Goal: Use online tool/utility: Use online tool/utility

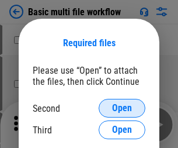
click at [122, 108] on span "Open" at bounding box center [122, 107] width 20 height 9
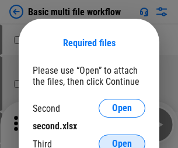
click at [122, 139] on span "Open" at bounding box center [122, 143] width 20 height 9
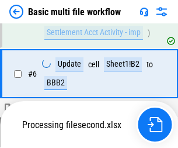
scroll to position [268, 0]
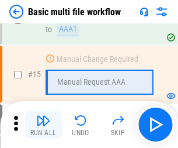
click at [43, 124] on img "button" at bounding box center [43, 120] width 14 height 14
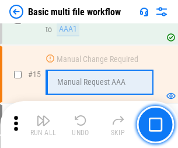
scroll to position [695, 0]
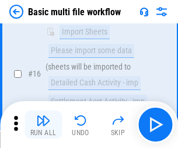
click at [43, 124] on img "button" at bounding box center [43, 120] width 14 height 14
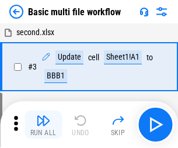
click at [43, 124] on img "button" at bounding box center [43, 120] width 14 height 14
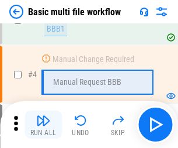
click at [43, 124] on img "button" at bounding box center [43, 120] width 14 height 14
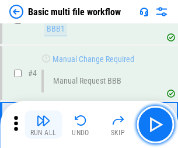
scroll to position [124, 0]
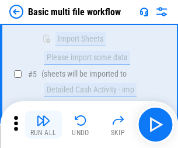
click at [43, 124] on img "button" at bounding box center [43, 120] width 14 height 14
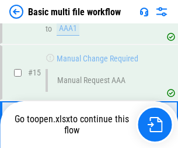
scroll to position [695, 0]
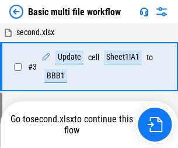
scroll to position [124, 0]
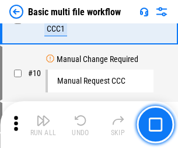
click at [43, 124] on img "button" at bounding box center [43, 120] width 14 height 14
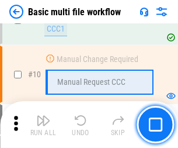
scroll to position [407, 0]
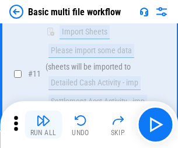
click at [43, 124] on img "button" at bounding box center [43, 120] width 14 height 14
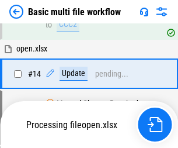
scroll to position [695, 0]
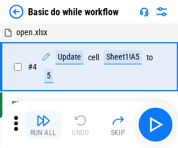
click at [43, 124] on img "button" at bounding box center [43, 120] width 14 height 14
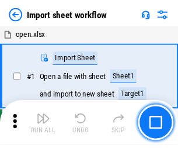
scroll to position [4, 0]
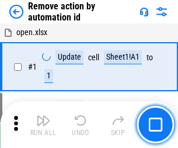
scroll to position [43, 0]
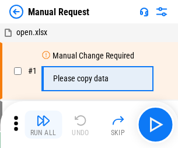
click at [43, 124] on img "button" at bounding box center [43, 120] width 14 height 14
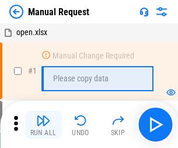
click at [43, 124] on img "button" at bounding box center [43, 120] width 14 height 14
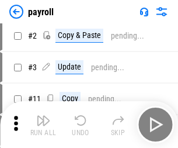
click at [43, 124] on img "button" at bounding box center [43, 120] width 14 height 14
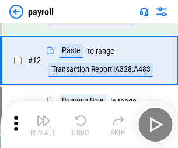
scroll to position [144, 0]
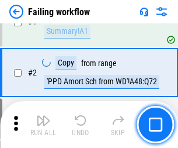
scroll to position [189, 0]
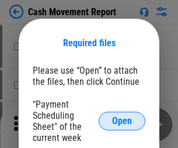
click at [122, 121] on span "Open" at bounding box center [122, 120] width 20 height 9
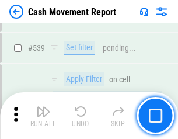
scroll to position [5186, 0]
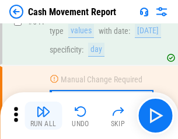
click at [43, 116] on img "button" at bounding box center [43, 112] width 14 height 14
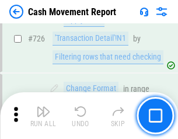
scroll to position [6096, 0]
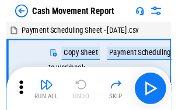
scroll to position [21, 0]
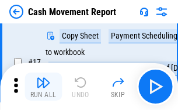
click at [43, 86] on img "button" at bounding box center [43, 82] width 14 height 14
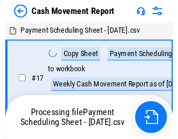
scroll to position [6, 0]
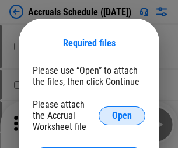
click at [122, 115] on span "Open" at bounding box center [122, 115] width 20 height 9
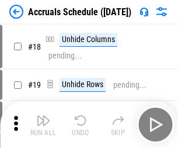
scroll to position [112, 0]
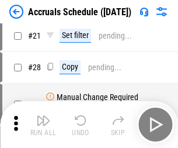
click at [43, 124] on img "button" at bounding box center [43, 120] width 14 height 14
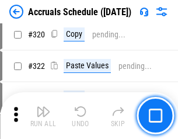
scroll to position [2173, 0]
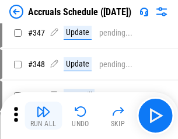
click at [43, 116] on img "button" at bounding box center [43, 112] width 14 height 14
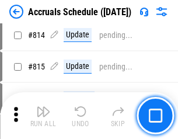
scroll to position [5156, 0]
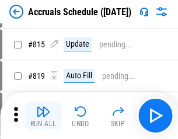
click at [43, 116] on img "button" at bounding box center [43, 112] width 14 height 14
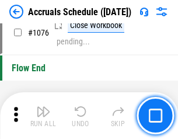
scroll to position [6998, 0]
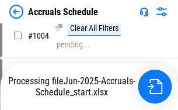
scroll to position [5829, 0]
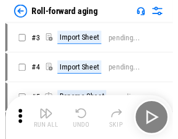
scroll to position [2, 0]
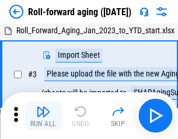
click at [43, 116] on img "button" at bounding box center [43, 112] width 14 height 14
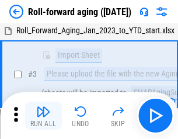
click at [43, 116] on img "button" at bounding box center [43, 112] width 14 height 14
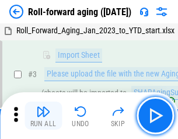
scroll to position [75, 0]
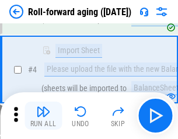
click at [43, 116] on img "button" at bounding box center [43, 112] width 14 height 14
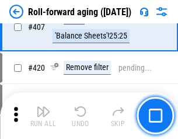
scroll to position [4052, 0]
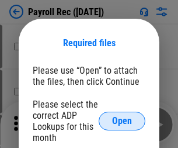
click at [122, 121] on span "Open" at bounding box center [122, 120] width 20 height 9
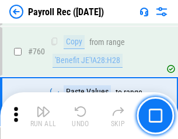
scroll to position [7067, 0]
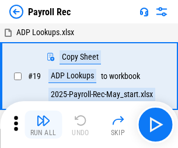
click at [43, 124] on img "button" at bounding box center [43, 120] width 14 height 14
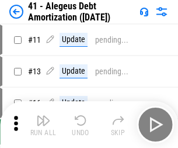
click at [43, 124] on img "button" at bounding box center [43, 120] width 14 height 14
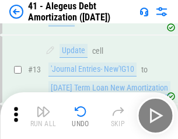
scroll to position [144, 0]
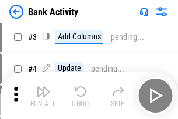
click at [43, 95] on img "button" at bounding box center [43, 91] width 14 height 14
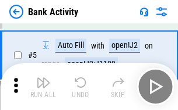
scroll to position [62, 0]
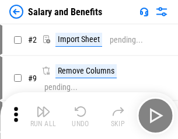
click at [43, 116] on img "button" at bounding box center [43, 112] width 14 height 14
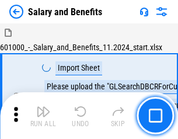
scroll to position [16, 0]
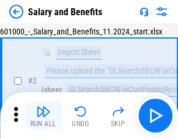
click at [43, 116] on img "button" at bounding box center [43, 112] width 14 height 14
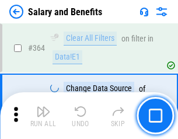
scroll to position [5503, 0]
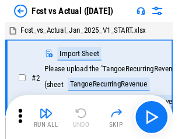
scroll to position [15, 0]
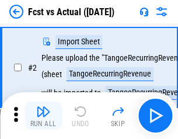
click at [43, 116] on img "button" at bounding box center [43, 112] width 14 height 14
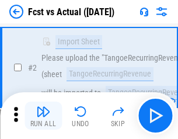
click at [43, 116] on img "button" at bounding box center [43, 112] width 14 height 14
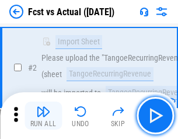
scroll to position [109, 0]
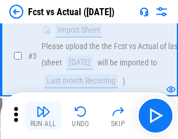
click at [43, 116] on img "button" at bounding box center [43, 112] width 14 height 14
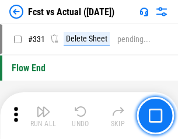
scroll to position [5593, 0]
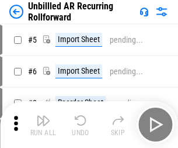
click at [43, 116] on img "button" at bounding box center [43, 120] width 14 height 14
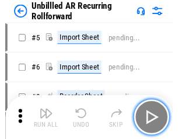
scroll to position [25, 0]
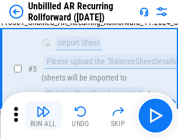
click at [43, 116] on img "button" at bounding box center [43, 112] width 14 height 14
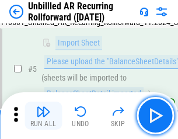
scroll to position [110, 0]
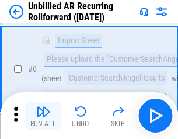
click at [43, 116] on img "button" at bounding box center [43, 112] width 14 height 14
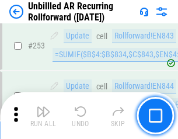
scroll to position [3969, 0]
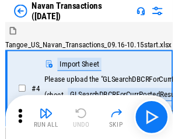
scroll to position [19, 0]
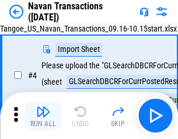
click at [43, 116] on img "button" at bounding box center [43, 112] width 14 height 14
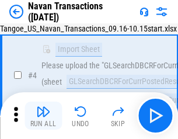
click at [43, 116] on img "button" at bounding box center [43, 112] width 14 height 14
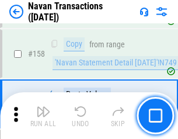
scroll to position [3788, 0]
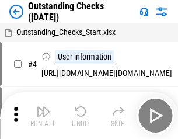
click at [43, 116] on img "button" at bounding box center [43, 112] width 14 height 14
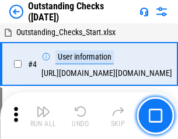
scroll to position [49, 0]
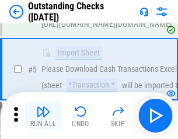
click at [43, 116] on img "button" at bounding box center [43, 112] width 14 height 14
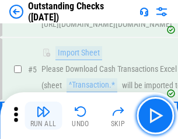
scroll to position [122, 0]
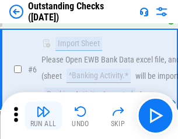
click at [43, 116] on img "button" at bounding box center [43, 112] width 14 height 14
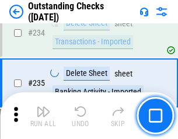
scroll to position [3548, 0]
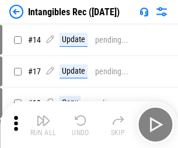
click at [43, 124] on img "button" at bounding box center [43, 120] width 14 height 14
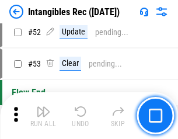
scroll to position [455, 0]
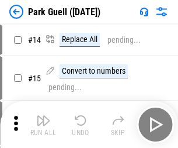
click at [43, 116] on img "button" at bounding box center [43, 120] width 14 height 14
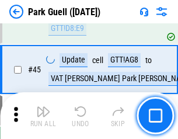
scroll to position [1461, 0]
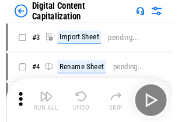
scroll to position [34, 0]
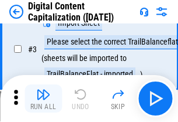
click at [43, 98] on img "button" at bounding box center [43, 94] width 14 height 14
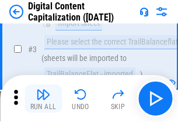
click at [43, 98] on img "button" at bounding box center [43, 94] width 14 height 14
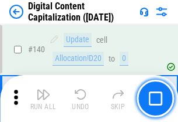
scroll to position [1239, 0]
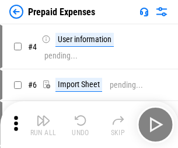
click at [43, 116] on img "button" at bounding box center [43, 120] width 14 height 14
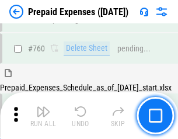
scroll to position [3239, 0]
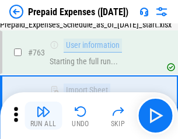
click at [43, 116] on img "button" at bounding box center [43, 112] width 14 height 14
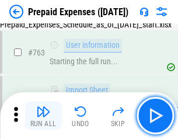
scroll to position [3308, 0]
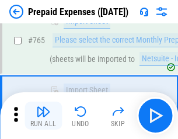
click at [43, 116] on img "button" at bounding box center [43, 112] width 14 height 14
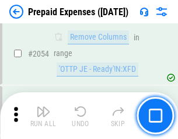
scroll to position [12214, 0]
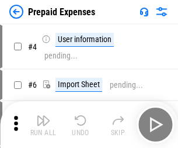
click at [43, 124] on img "button" at bounding box center [43, 120] width 14 height 14
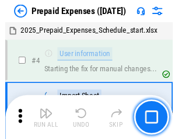
scroll to position [51, 0]
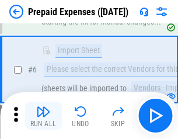
click at [43, 116] on img "button" at bounding box center [43, 112] width 14 height 14
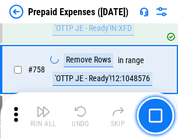
scroll to position [4163, 0]
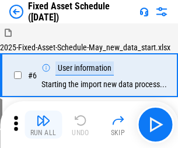
click at [43, 124] on img "button" at bounding box center [43, 120] width 14 height 14
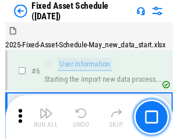
scroll to position [63, 0]
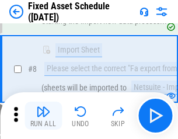
click at [43, 116] on img "button" at bounding box center [43, 112] width 14 height 14
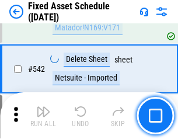
scroll to position [4166, 0]
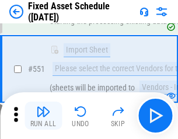
click at [43, 116] on img "button" at bounding box center [43, 112] width 14 height 14
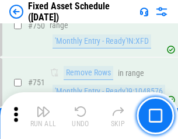
scroll to position [5697, 0]
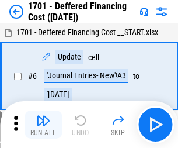
click at [43, 124] on img "button" at bounding box center [43, 120] width 14 height 14
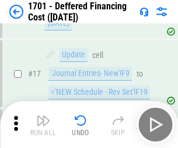
scroll to position [140, 0]
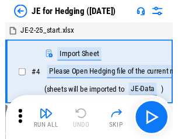
scroll to position [2, 0]
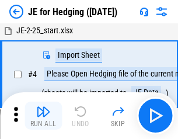
click at [43, 116] on img "button" at bounding box center [43, 112] width 14 height 14
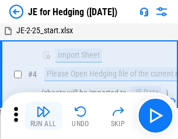
click at [43, 116] on img "button" at bounding box center [43, 112] width 14 height 14
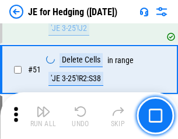
scroll to position [757, 0]
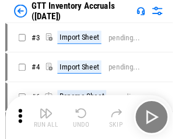
scroll to position [2, 0]
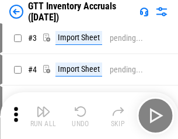
click at [43, 116] on img "button" at bounding box center [43, 112] width 14 height 14
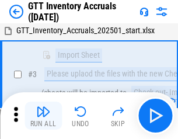
click at [43, 116] on img "button" at bounding box center [43, 112] width 14 height 14
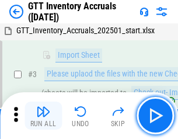
scroll to position [75, 0]
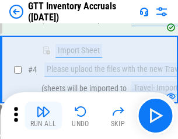
click at [43, 116] on img "button" at bounding box center [43, 112] width 14 height 14
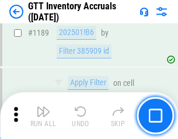
scroll to position [9542, 0]
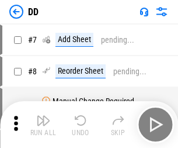
click at [43, 124] on img "button" at bounding box center [43, 120] width 14 height 14
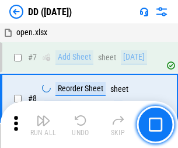
scroll to position [113, 0]
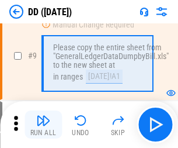
click at [43, 124] on img "button" at bounding box center [43, 120] width 14 height 14
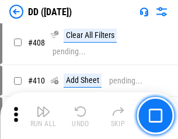
scroll to position [5228, 0]
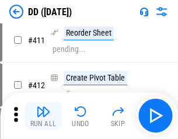
click at [43, 116] on img "button" at bounding box center [43, 112] width 14 height 14
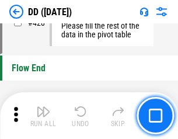
scroll to position [5593, 0]
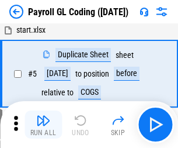
click at [43, 124] on img "button" at bounding box center [43, 120] width 14 height 14
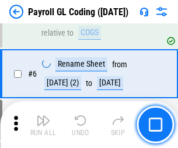
scroll to position [140, 0]
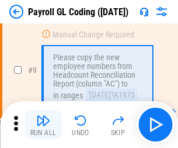
click at [43, 124] on img "button" at bounding box center [43, 120] width 14 height 14
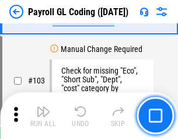
scroll to position [2741, 0]
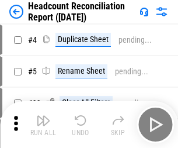
click at [43, 124] on img "button" at bounding box center [43, 120] width 14 height 14
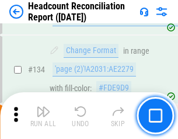
scroll to position [1405, 0]
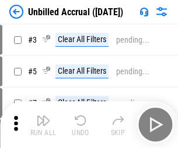
click at [43, 124] on img "button" at bounding box center [43, 120] width 14 height 14
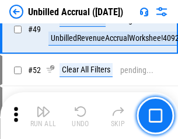
scroll to position [1060, 0]
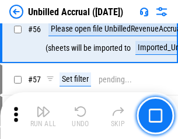
click at [43, 116] on img "button" at bounding box center [43, 112] width 14 height 14
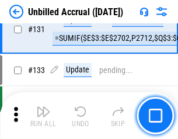
scroll to position [3480, 0]
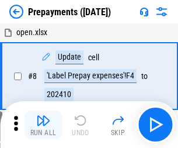
click at [43, 124] on img "button" at bounding box center [43, 120] width 14 height 14
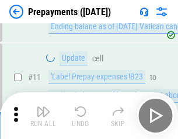
scroll to position [73, 0]
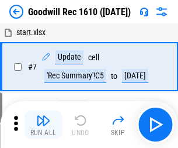
click at [43, 124] on img "button" at bounding box center [43, 120] width 14 height 14
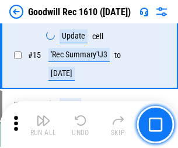
scroll to position [200, 0]
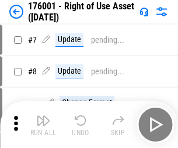
click at [43, 124] on img "button" at bounding box center [43, 120] width 14 height 14
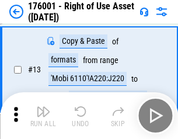
scroll to position [75, 0]
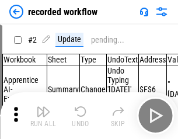
click at [43, 116] on img "button" at bounding box center [43, 112] width 14 height 14
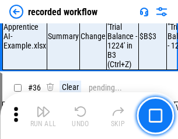
scroll to position [3652, 0]
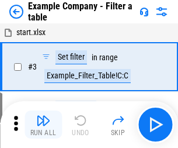
click at [43, 124] on img "button" at bounding box center [43, 120] width 14 height 14
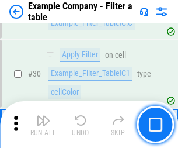
scroll to position [1069, 0]
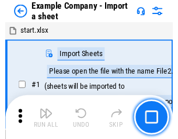
scroll to position [18, 0]
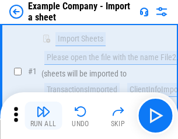
click at [43, 116] on img "button" at bounding box center [43, 112] width 14 height 14
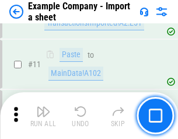
scroll to position [258, 0]
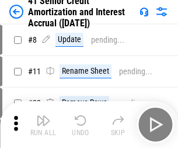
click at [43, 116] on img "button" at bounding box center [43, 120] width 14 height 14
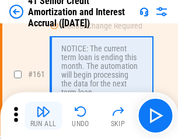
click at [43, 116] on img "button" at bounding box center [43, 112] width 14 height 14
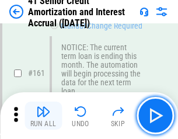
scroll to position [1250, 0]
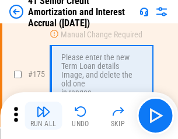
click at [43, 116] on img "button" at bounding box center [43, 112] width 14 height 14
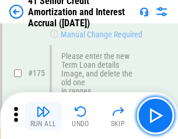
scroll to position [1368, 0]
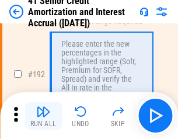
click at [43, 116] on img "button" at bounding box center [43, 112] width 14 height 14
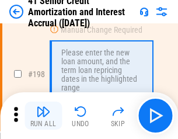
click at [43, 116] on img "button" at bounding box center [43, 112] width 14 height 14
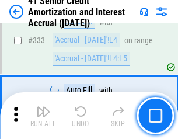
scroll to position [2985, 0]
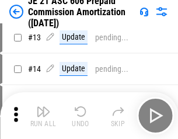
click at [43, 116] on img "button" at bounding box center [43, 112] width 14 height 14
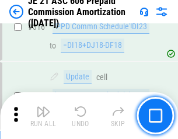
scroll to position [2182, 0]
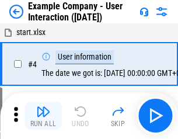
click at [43, 116] on img "button" at bounding box center [43, 112] width 14 height 14
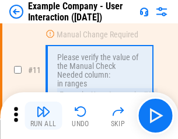
click at [43, 116] on img "button" at bounding box center [43, 112] width 14 height 14
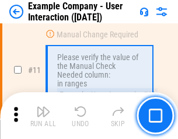
scroll to position [253, 0]
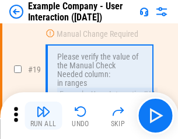
click at [43, 116] on img "button" at bounding box center [43, 112] width 14 height 14
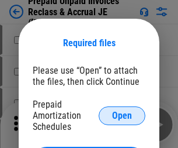
click at [122, 115] on span "Open" at bounding box center [122, 115] width 20 height 9
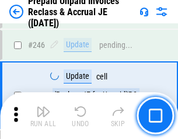
scroll to position [1578, 0]
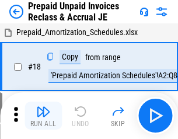
click at [43, 116] on img "button" at bounding box center [43, 112] width 14 height 14
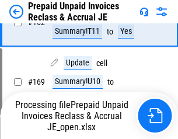
scroll to position [897, 0]
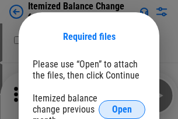
click at [122, 109] on span "Open" at bounding box center [122, 109] width 20 height 9
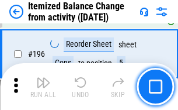
scroll to position [2249, 0]
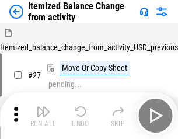
scroll to position [18, 0]
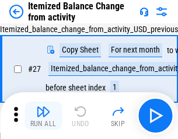
click at [43, 116] on img "button" at bounding box center [43, 112] width 14 height 14
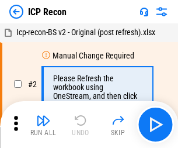
scroll to position [5, 0]
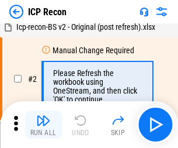
click at [43, 124] on img "button" at bounding box center [43, 120] width 14 height 14
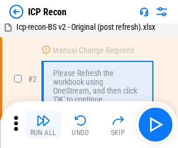
click at [43, 124] on img "button" at bounding box center [43, 120] width 14 height 14
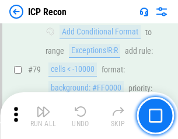
scroll to position [1145, 0]
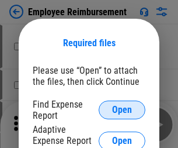
click at [122, 110] on span "Open" at bounding box center [122, 109] width 20 height 9
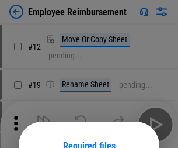
scroll to position [103, 0]
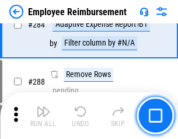
scroll to position [3176, 0]
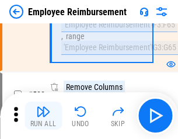
click at [43, 116] on img "button" at bounding box center [43, 112] width 14 height 14
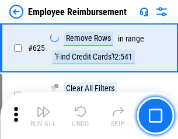
scroll to position [6996, 0]
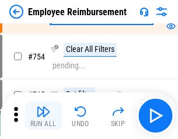
click at [43, 116] on img "button" at bounding box center [43, 112] width 14 height 14
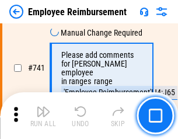
scroll to position [8198, 0]
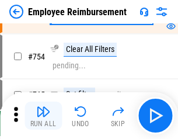
click at [43, 116] on img "button" at bounding box center [43, 112] width 14 height 14
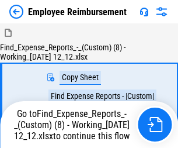
scroll to position [40, 0]
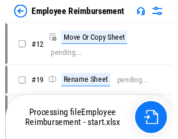
scroll to position [40, 0]
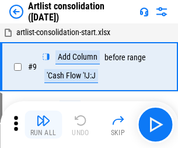
click at [43, 124] on img "button" at bounding box center [43, 120] width 14 height 14
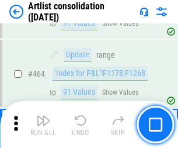
scroll to position [5116, 0]
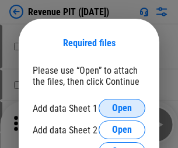
click at [122, 108] on span "Open" at bounding box center [122, 107] width 20 height 9
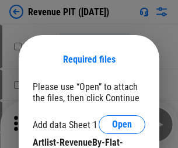
scroll to position [16, 0]
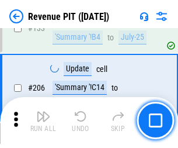
scroll to position [1187, 0]
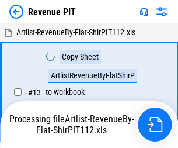
scroll to position [18, 0]
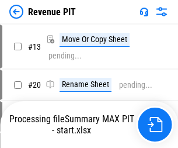
scroll to position [13, 0]
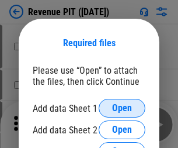
click at [122, 108] on span "Open" at bounding box center [122, 107] width 20 height 9
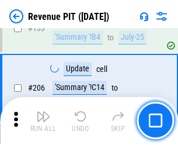
scroll to position [1187, 0]
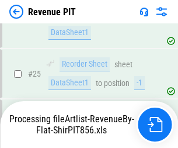
scroll to position [486, 0]
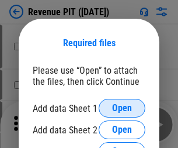
click at [122, 108] on span "Open" at bounding box center [122, 107] width 20 height 9
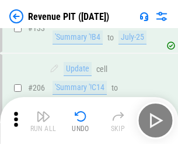
scroll to position [1187, 0]
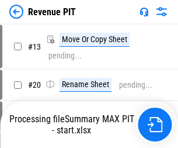
scroll to position [13, 0]
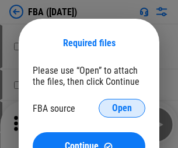
click at [122, 108] on span "Open" at bounding box center [122, 107] width 20 height 9
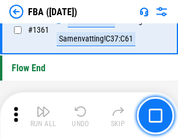
scroll to position [12549, 0]
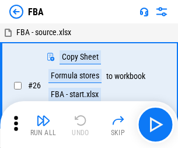
scroll to position [12, 0]
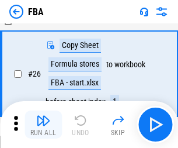
click at [43, 124] on img "button" at bounding box center [43, 120] width 14 height 14
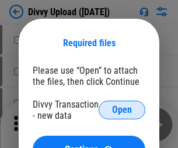
click at [122, 110] on span "Open" at bounding box center [122, 109] width 20 height 9
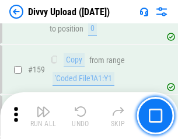
scroll to position [1210, 0]
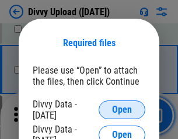
click at [122, 110] on span "Open" at bounding box center [122, 109] width 20 height 9
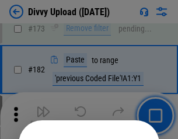
scroll to position [1312, 0]
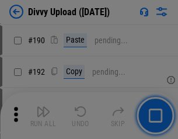
scroll to position [1475, 0]
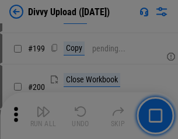
scroll to position [1699, 0]
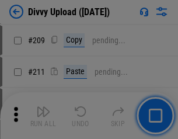
scroll to position [1985, 0]
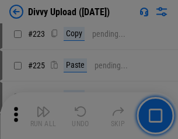
scroll to position [2332, 0]
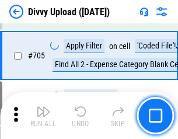
scroll to position [7993, 0]
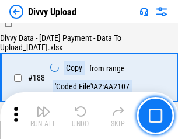
scroll to position [1375, 0]
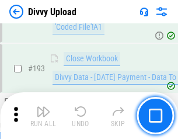
scroll to position [1565, 0]
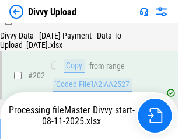
scroll to position [1891, 0]
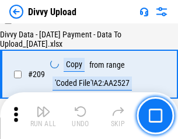
scroll to position [2148, 0]
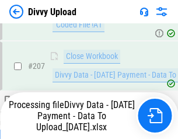
scroll to position [2081, 0]
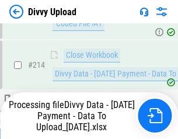
scroll to position [2338, 0]
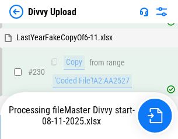
scroll to position [2900, 0]
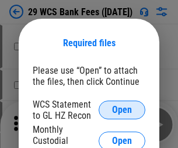
click at [122, 110] on span "Open" at bounding box center [122, 109] width 20 height 9
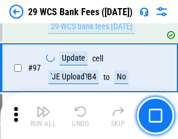
scroll to position [1139, 0]
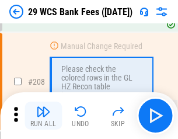
click at [43, 116] on img "button" at bounding box center [43, 112] width 14 height 14
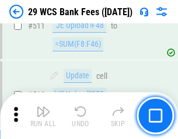
scroll to position [5879, 0]
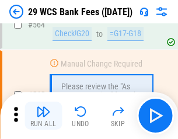
click at [43, 116] on img "button" at bounding box center [43, 112] width 14 height 14
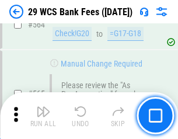
scroll to position [6319, 0]
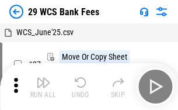
scroll to position [21, 0]
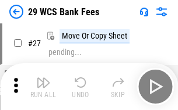
click at [43, 86] on img "button" at bounding box center [43, 82] width 14 height 14
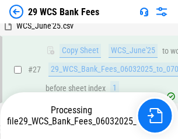
scroll to position [233, 0]
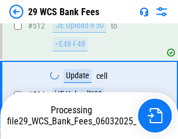
scroll to position [6168, 0]
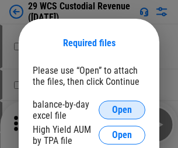
click at [122, 110] on span "Open" at bounding box center [122, 109] width 20 height 9
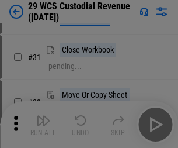
scroll to position [251, 0]
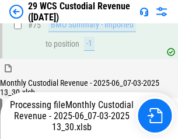
scroll to position [1221, 0]
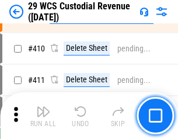
click at [43, 116] on img "button" at bounding box center [43, 112] width 14 height 14
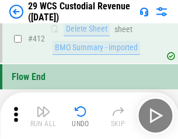
scroll to position [5580, 0]
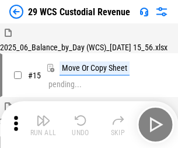
click at [43, 116] on img "button" at bounding box center [43, 120] width 14 height 14
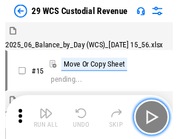
scroll to position [28, 0]
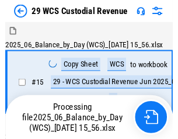
scroll to position [22, 0]
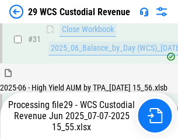
scroll to position [600, 0]
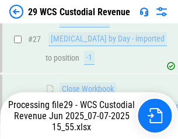
scroll to position [540, 0]
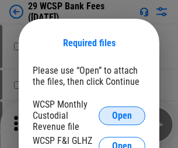
click at [122, 115] on span "Open" at bounding box center [122, 115] width 20 height 9
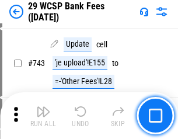
scroll to position [5888, 0]
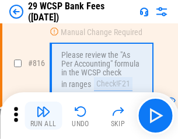
click at [43, 116] on img "button" at bounding box center [43, 112] width 14 height 14
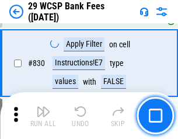
scroll to position [7414, 0]
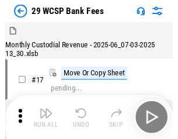
scroll to position [28, 0]
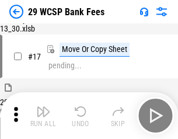
click at [43, 116] on img "button" at bounding box center [43, 112] width 14 height 14
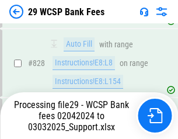
scroll to position [7400, 0]
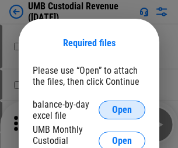
click at [122, 110] on span "Open" at bounding box center [122, 109] width 20 height 9
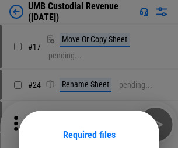
scroll to position [92, 0]
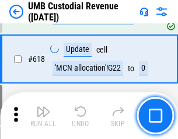
scroll to position [6020, 0]
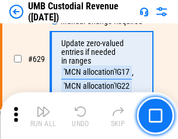
click at [43, 116] on img "button" at bounding box center [43, 112] width 14 height 14
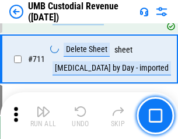
scroll to position [7113, 0]
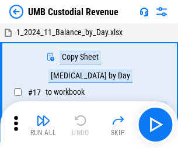
scroll to position [9, 0]
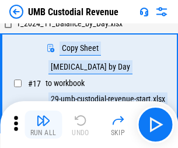
click at [43, 124] on img "button" at bounding box center [43, 120] width 14 height 14
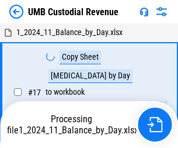
scroll to position [9, 0]
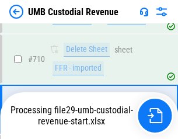
scroll to position [7036, 0]
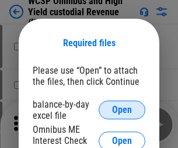
click at [122, 110] on span "Open" at bounding box center [122, 109] width 20 height 9
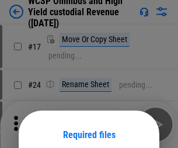
scroll to position [92, 0]
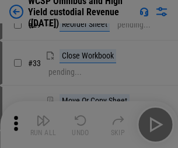
scroll to position [267, 0]
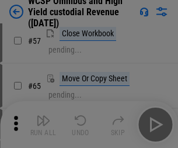
scroll to position [509, 0]
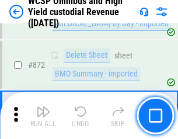
scroll to position [9889, 0]
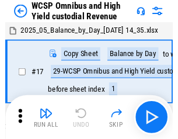
scroll to position [6, 0]
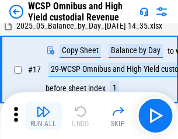
click at [43, 116] on img "button" at bounding box center [43, 112] width 14 height 14
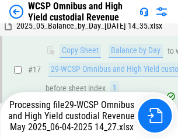
scroll to position [243, 0]
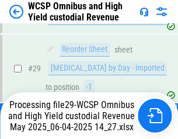
scroll to position [243, 0]
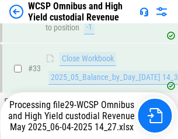
scroll to position [578, 0]
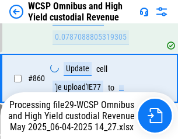
scroll to position [9862, 0]
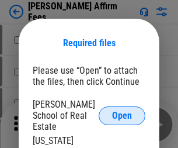
click at [122, 111] on span "Open" at bounding box center [122, 115] width 20 height 9
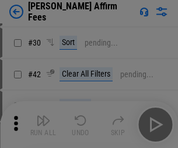
scroll to position [238, 0]
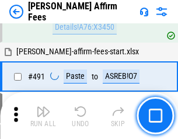
scroll to position [3118, 0]
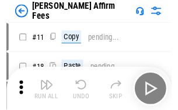
scroll to position [12, 0]
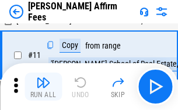
click at [43, 86] on img "button" at bounding box center [43, 82] width 14 height 14
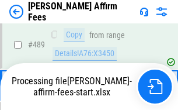
scroll to position [3064, 0]
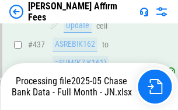
scroll to position [3064, 0]
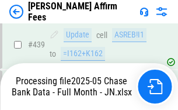
scroll to position [3064, 0]
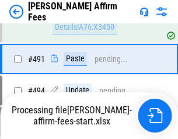
scroll to position [3177, 0]
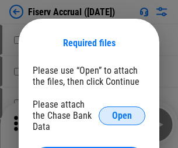
click at [122, 111] on span "Open" at bounding box center [122, 115] width 20 height 9
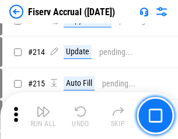
scroll to position [2879, 0]
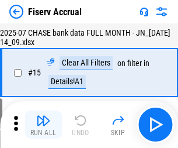
click at [43, 124] on img "button" at bounding box center [43, 120] width 14 height 14
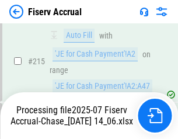
scroll to position [3619, 0]
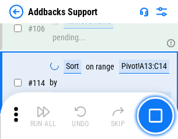
scroll to position [851, 0]
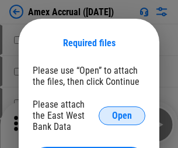
click at [122, 115] on span "Open" at bounding box center [122, 115] width 20 height 9
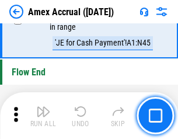
scroll to position [3639, 0]
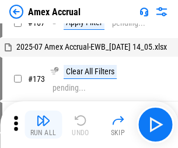
click at [43, 124] on img "button" at bounding box center [43, 120] width 14 height 14
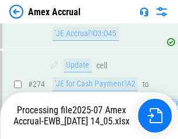
scroll to position [3337, 0]
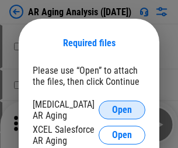
click at [122, 108] on span "Open" at bounding box center [122, 109] width 20 height 9
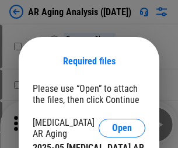
scroll to position [18, 0]
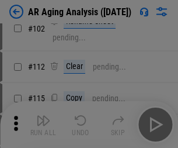
scroll to position [161, 0]
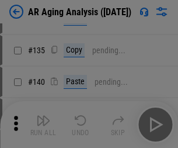
scroll to position [352, 0]
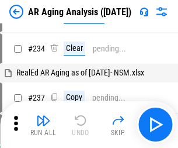
scroll to position [12, 0]
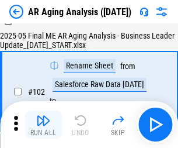
click at [43, 124] on img "button" at bounding box center [43, 120] width 14 height 14
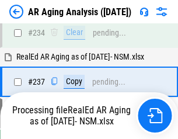
scroll to position [1811, 0]
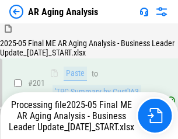
scroll to position [1798, 0]
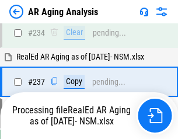
scroll to position [1846, 0]
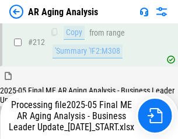
scroll to position [1798, 0]
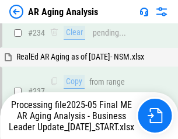
scroll to position [1846, 0]
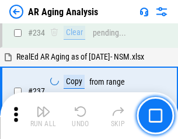
scroll to position [1798, 0]
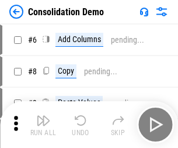
click at [43, 124] on img "button" at bounding box center [43, 120] width 14 height 14
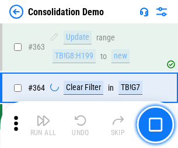
scroll to position [3916, 0]
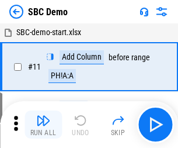
click at [43, 124] on img "button" at bounding box center [43, 120] width 14 height 14
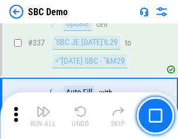
scroll to position [3074, 0]
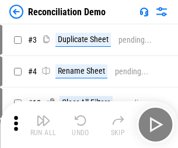
click at [43, 124] on img "button" at bounding box center [43, 120] width 14 height 14
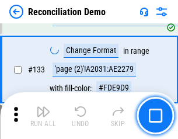
scroll to position [1388, 0]
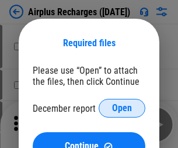
click at [122, 108] on span "Open" at bounding box center [122, 107] width 20 height 9
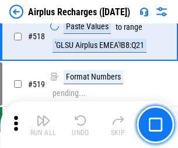
scroll to position [5028, 0]
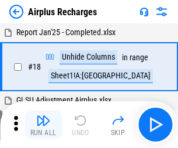
click at [43, 124] on img "button" at bounding box center [43, 120] width 14 height 14
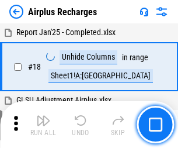
scroll to position [51, 0]
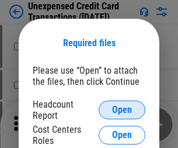
click at [122, 110] on span "Open" at bounding box center [122, 109] width 20 height 9
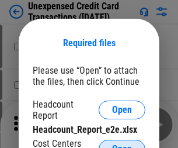
click at [122, 144] on span "Open" at bounding box center [122, 148] width 20 height 9
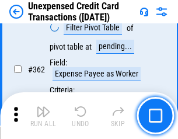
scroll to position [3005, 0]
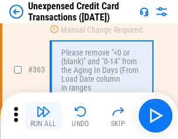
click at [43, 116] on img "button" at bounding box center [43, 112] width 14 height 14
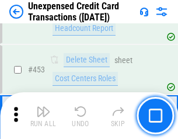
scroll to position [3985, 0]
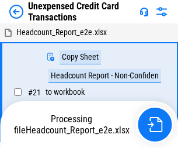
scroll to position [18, 0]
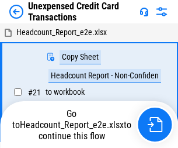
scroll to position [13, 0]
